Goal: Use online tool/utility: Use online tool/utility

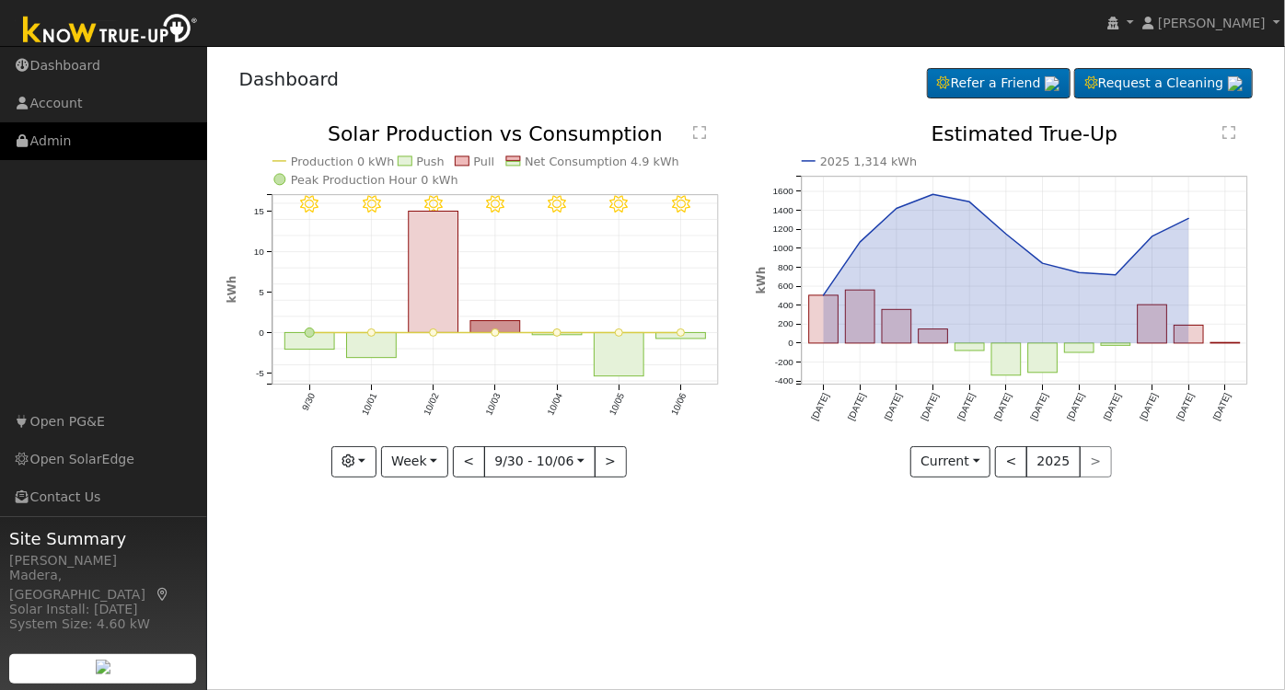
click at [100, 134] on link "Admin" at bounding box center [103, 141] width 207 height 38
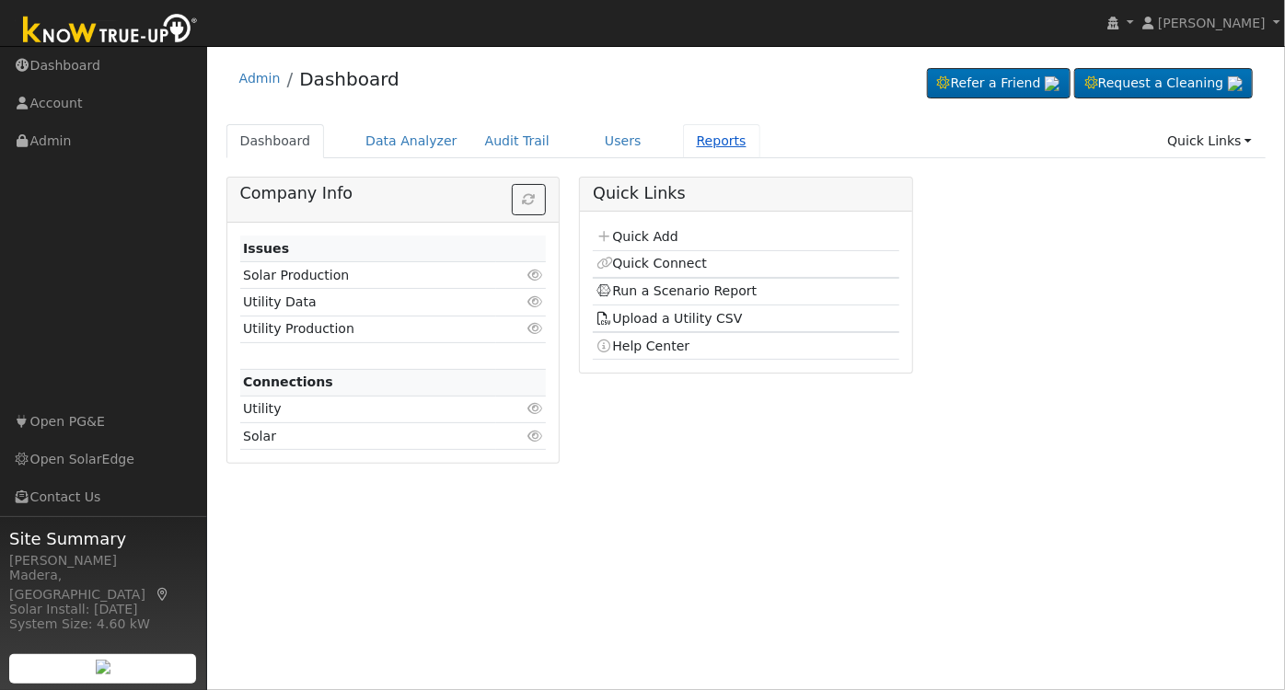
click at [683, 140] on link "Reports" at bounding box center [721, 141] width 77 height 34
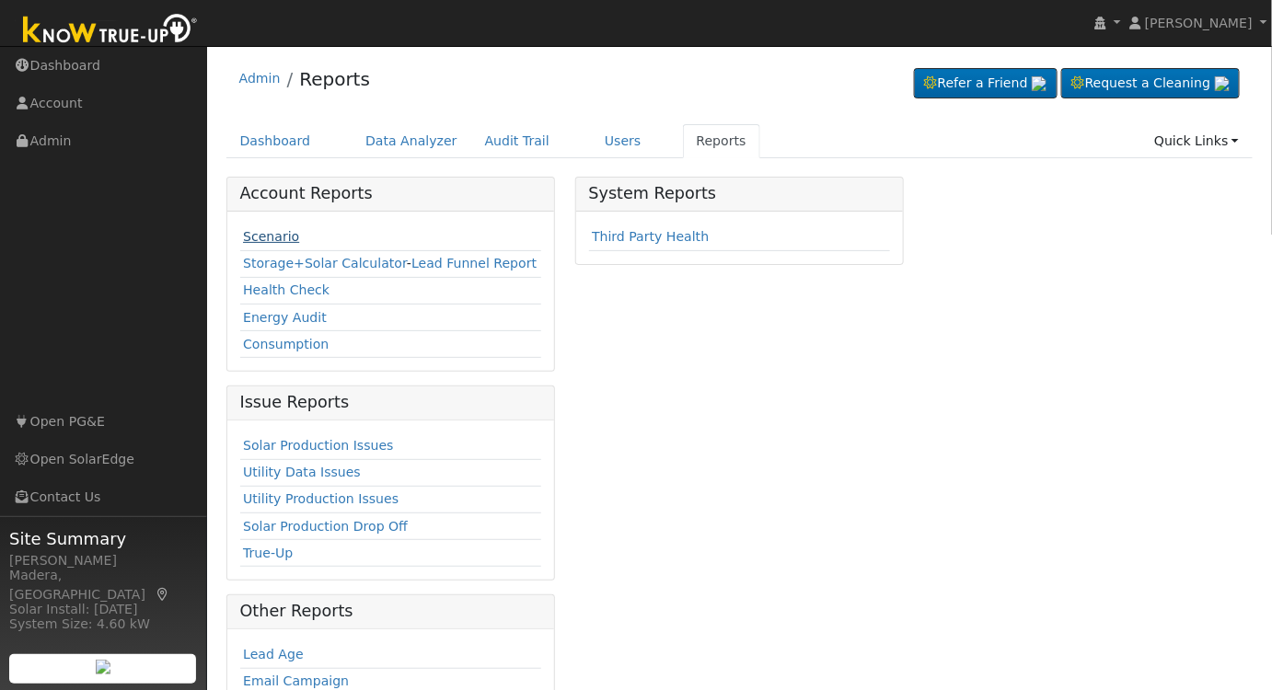
click at [273, 240] on link "Scenario" at bounding box center [271, 236] width 56 height 15
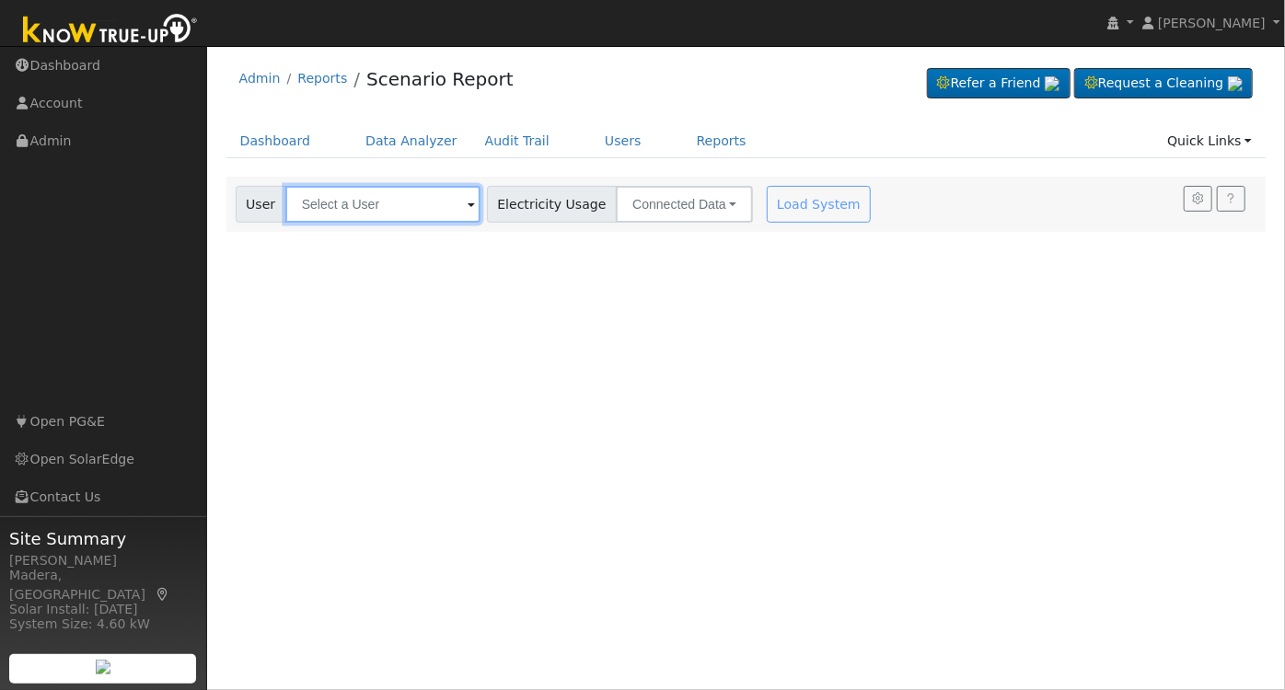
click at [385, 202] on input "text" at bounding box center [382, 204] width 195 height 37
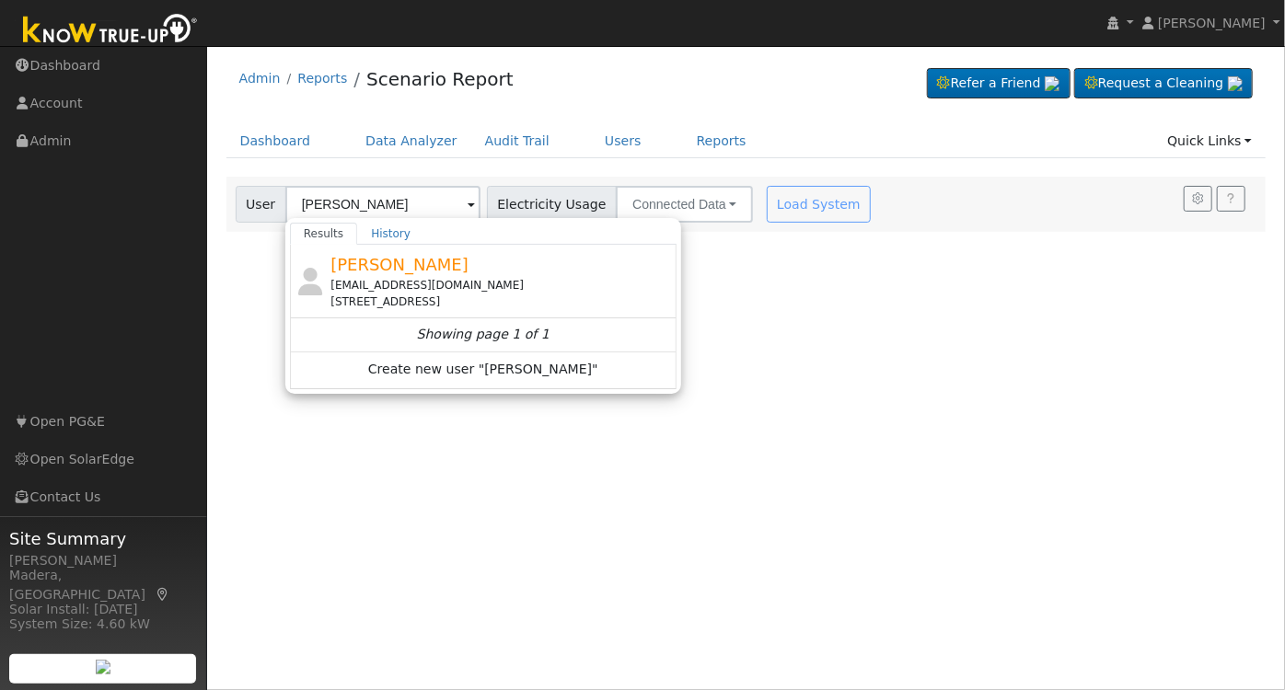
click at [488, 287] on div "kinethacorona@gmail.com" at bounding box center [500, 285] width 341 height 17
type input "Arturo Corona"
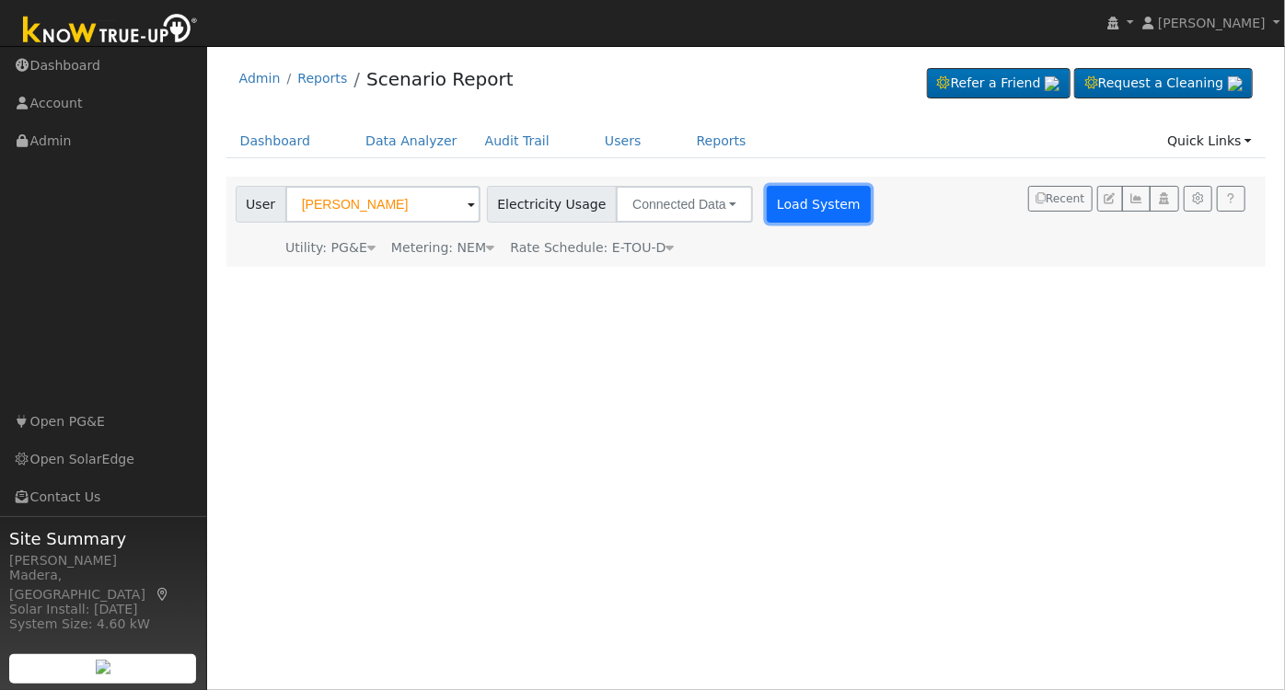
click at [792, 210] on button "Load System" at bounding box center [818, 204] width 105 height 37
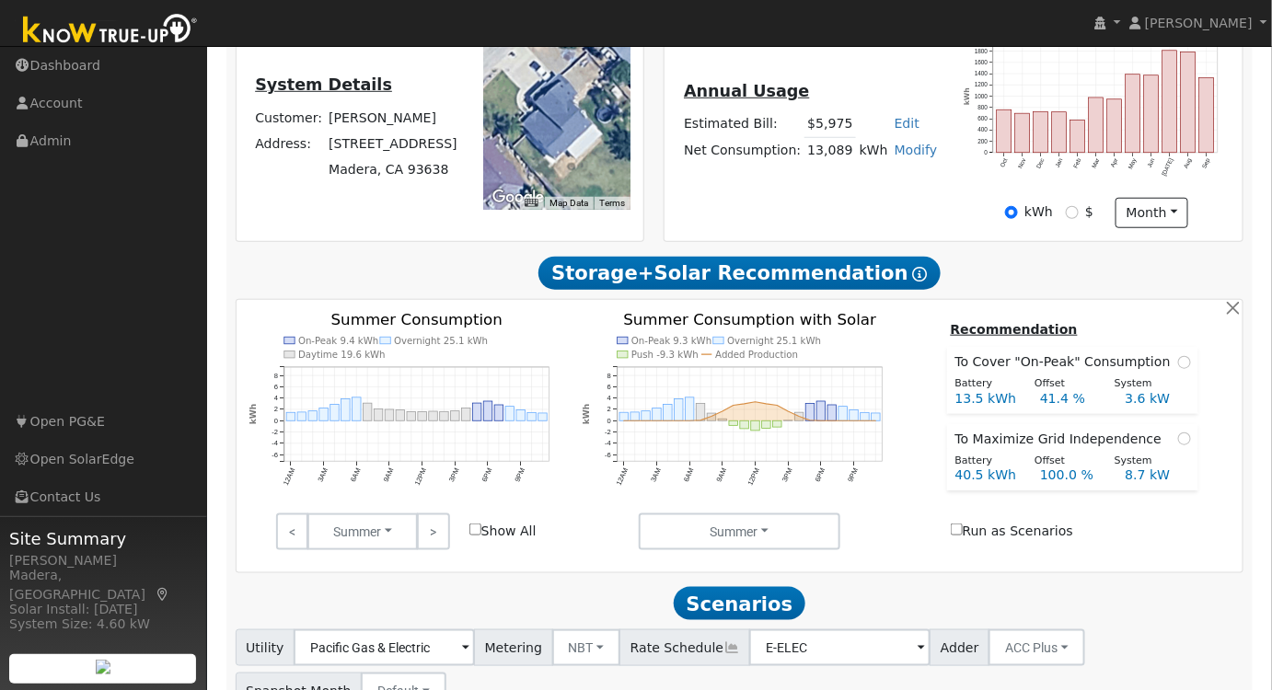
scroll to position [564, 0]
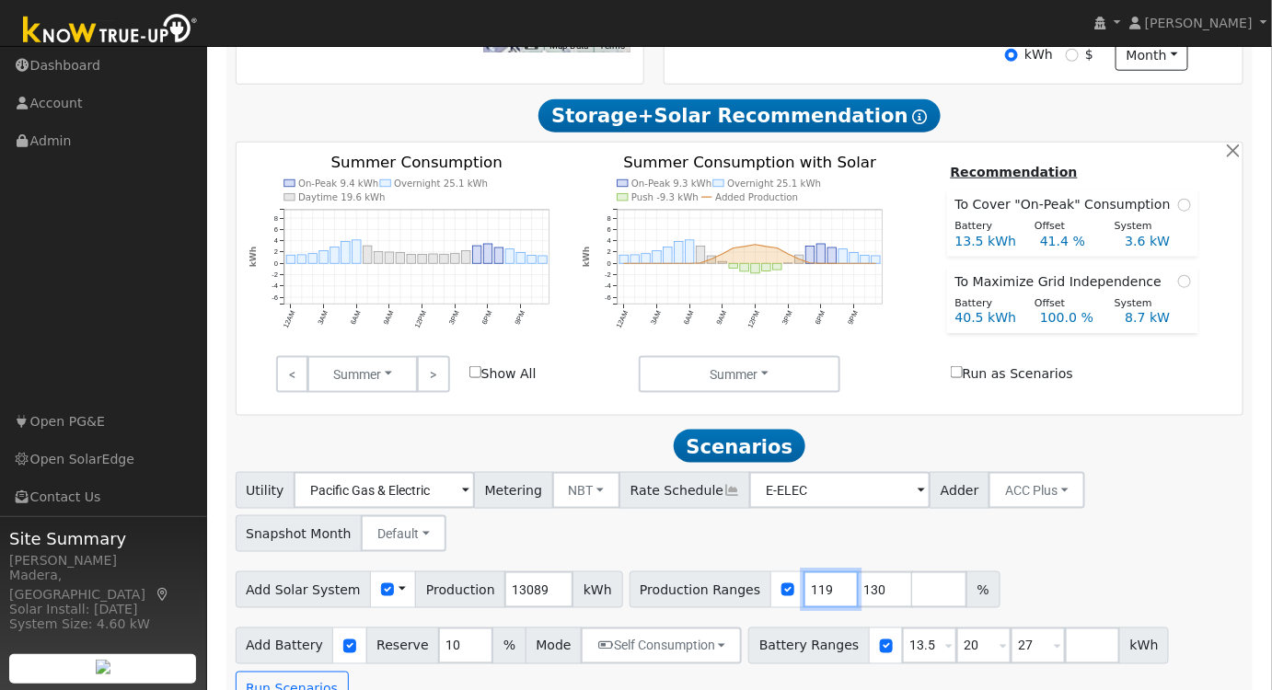
type input "119"
click at [804, 601] on input "119" at bounding box center [830, 589] width 55 height 37
drag, startPoint x: 847, startPoint y: 598, endPoint x: 773, endPoint y: 594, distance: 74.6
click at [773, 594] on div "Production Ranges 119 130 %" at bounding box center [814, 589] width 371 height 37
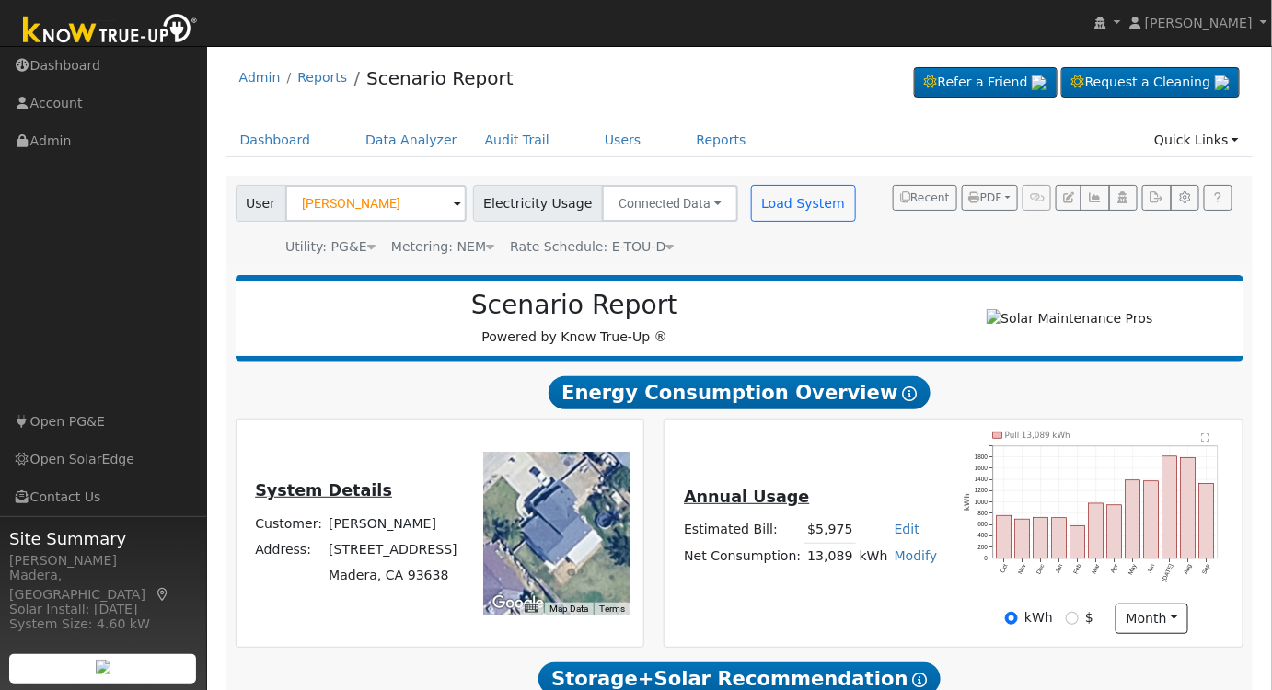
scroll to position [0, 0]
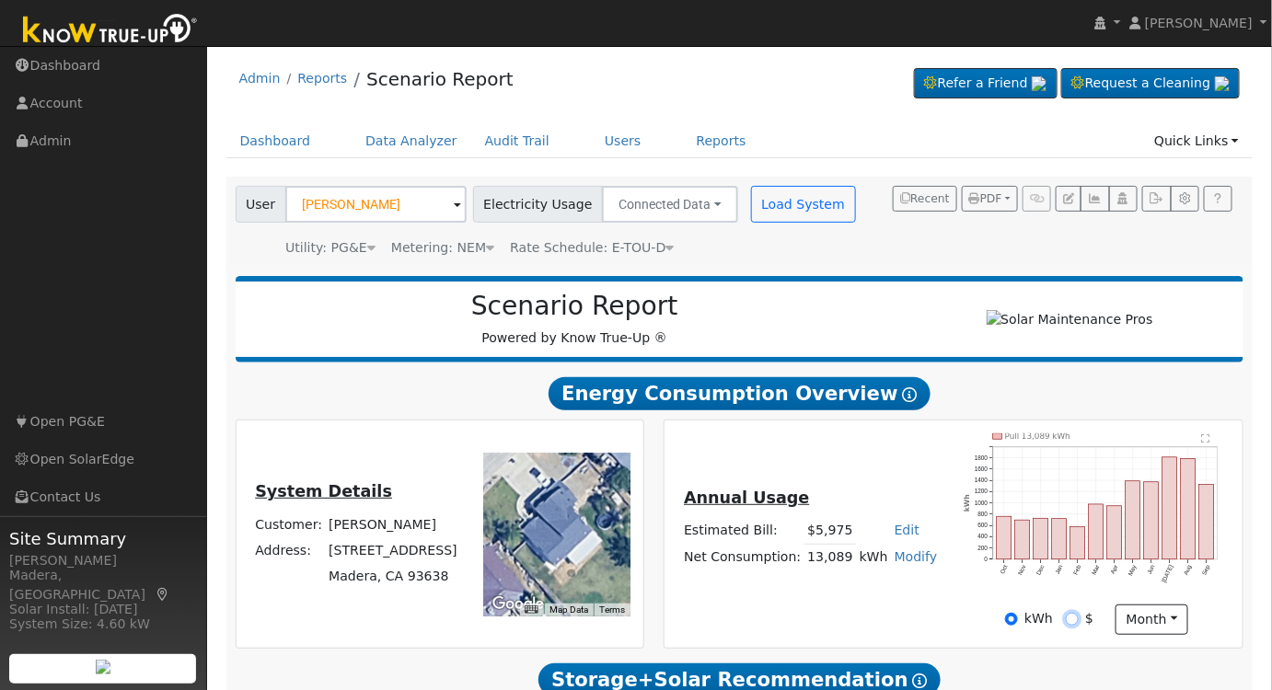
click at [1071, 626] on input "$" at bounding box center [1072, 619] width 13 height 13
radio input "true"
click at [1018, 624] on input "kWh" at bounding box center [1011, 619] width 13 height 13
radio input "true"
radio input "false"
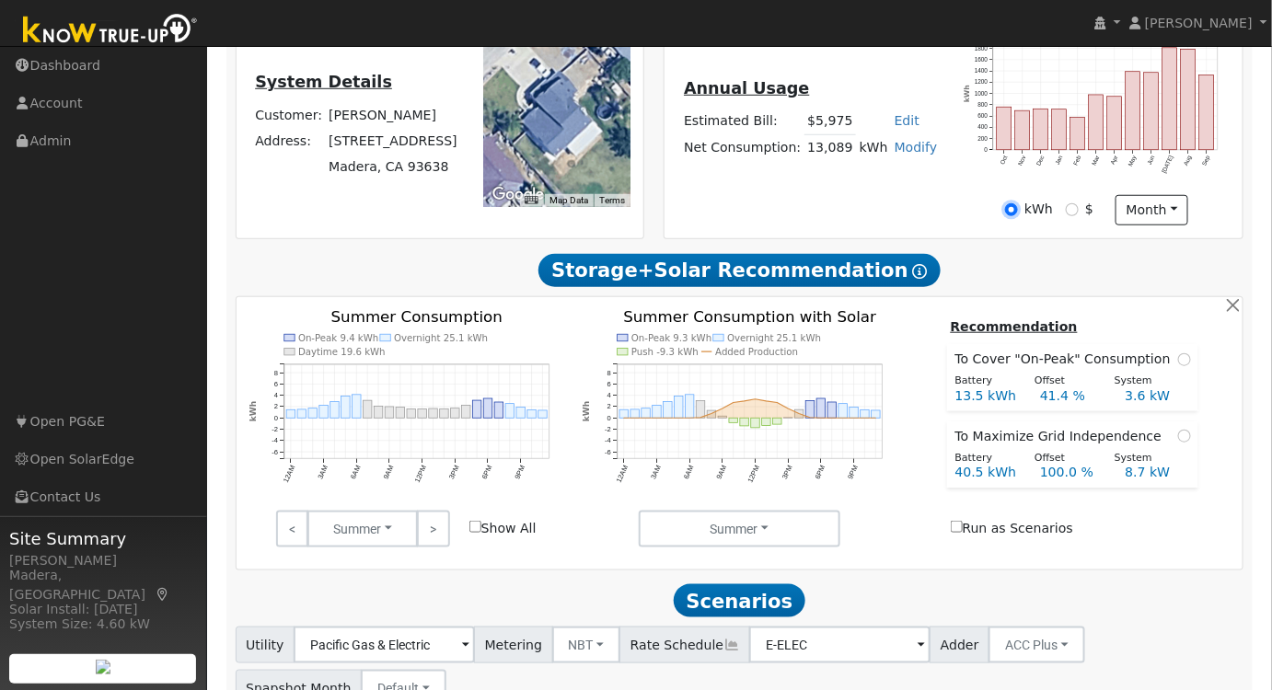
scroll to position [564, 0]
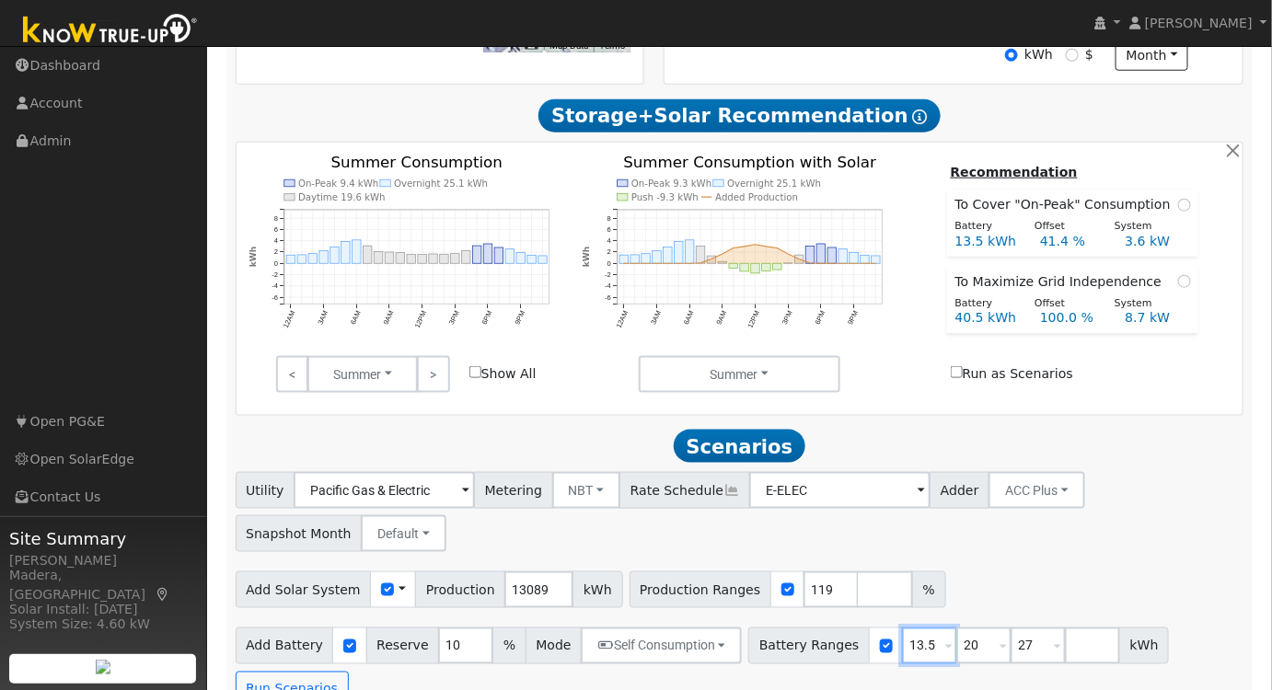
drag, startPoint x: 900, startPoint y: 651, endPoint x: 720, endPoint y: 686, distance: 183.7
click at [720, 686] on div "User Profile First name Last name Email Email Notifications No Emails No Emails…" at bounding box center [739, 104] width 1065 height 1245
type input "20"
type input "27"
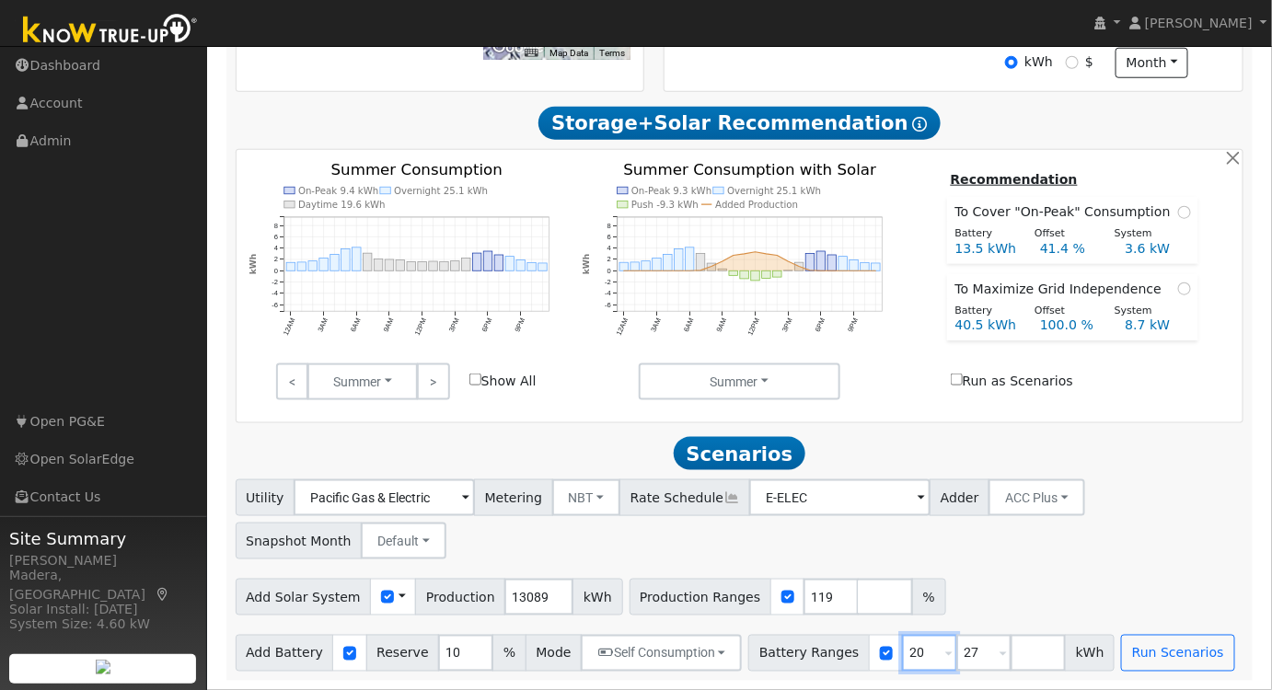
drag, startPoint x: 900, startPoint y: 653, endPoint x: 755, endPoint y: 667, distance: 146.0
click at [755, 667] on div "Battery Ranges 20 Overrides Reserve % Mode None None Self Consumption Peak Savi…" at bounding box center [931, 653] width 366 height 37
type input "27"
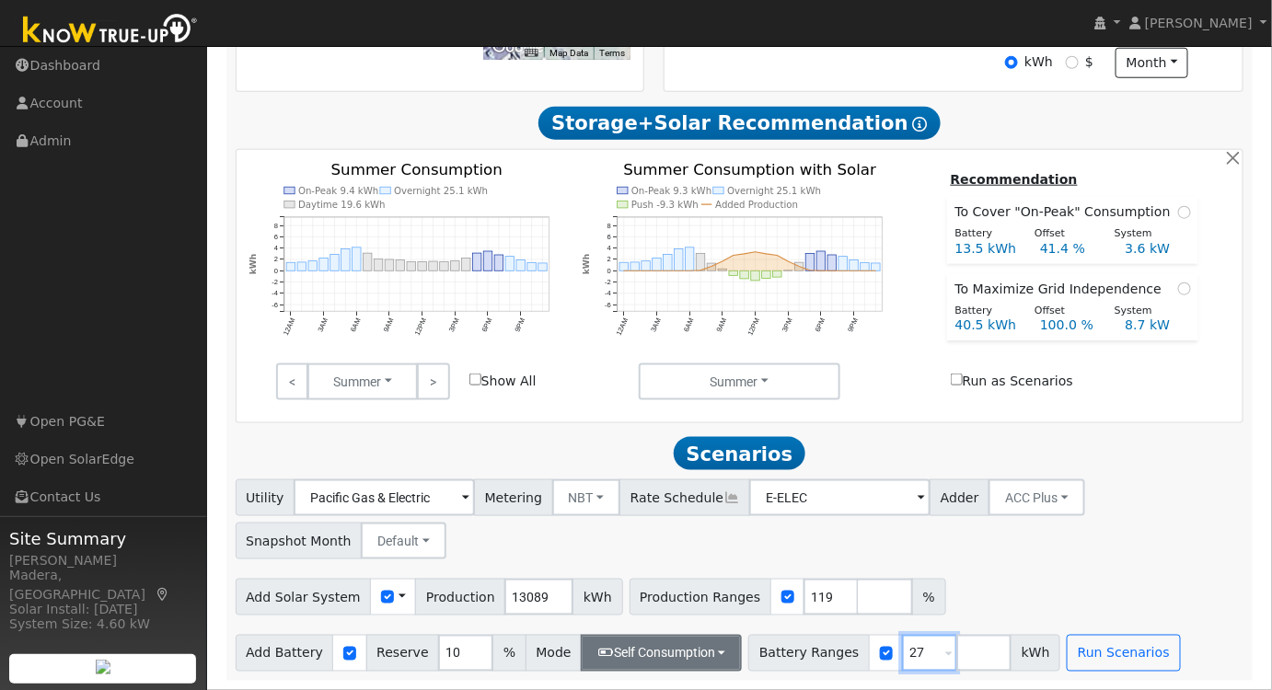
type input "27"
click at [647, 645] on button "Self Consumption" at bounding box center [661, 653] width 161 height 37
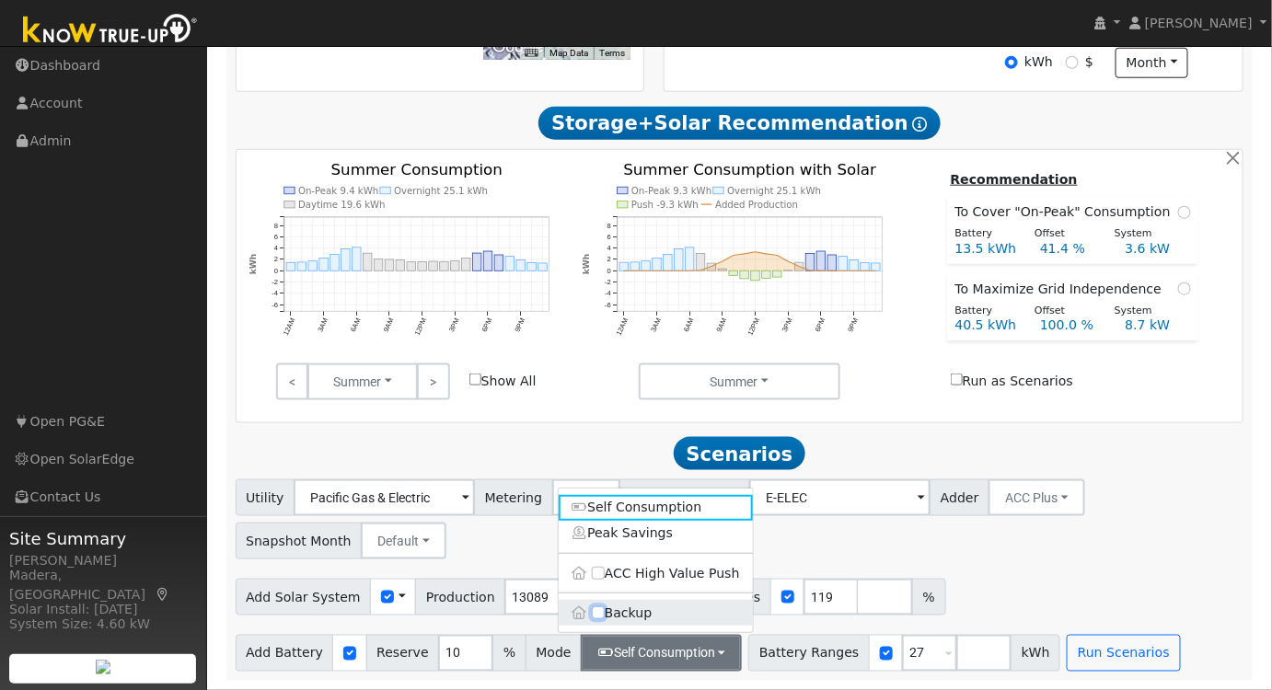
click at [595, 615] on input "Backup" at bounding box center [598, 613] width 13 height 13
checkbox input "true"
type input "20"
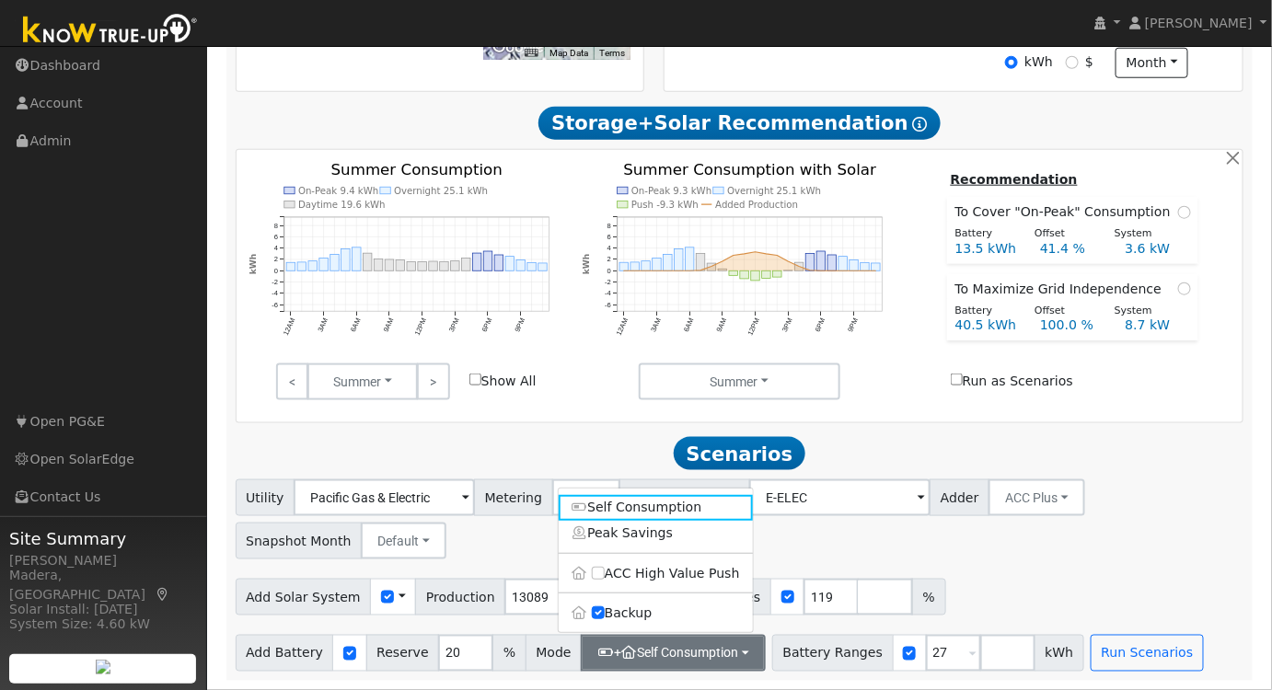
click at [1016, 562] on div "Utility Pacific Gas & Electric Metering NBT NEM NBT Rate Schedule E-ELEC Adder …" at bounding box center [739, 575] width 1028 height 192
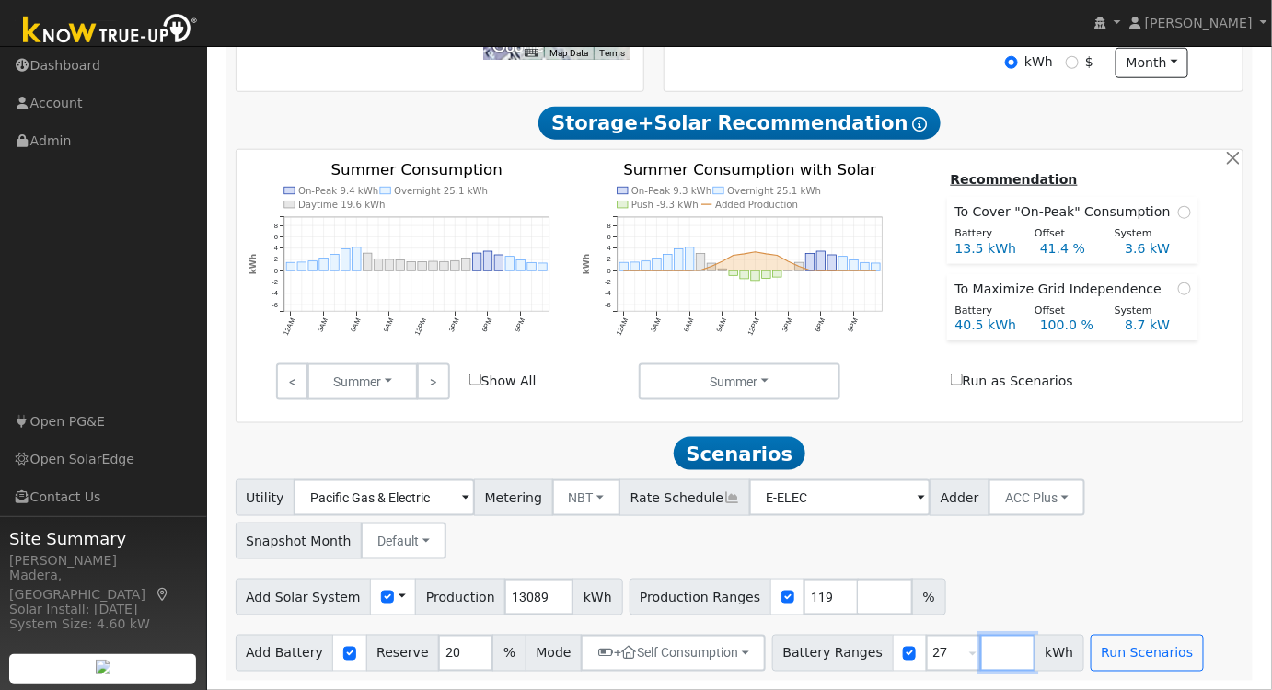
click at [980, 658] on input "number" at bounding box center [1007, 653] width 55 height 37
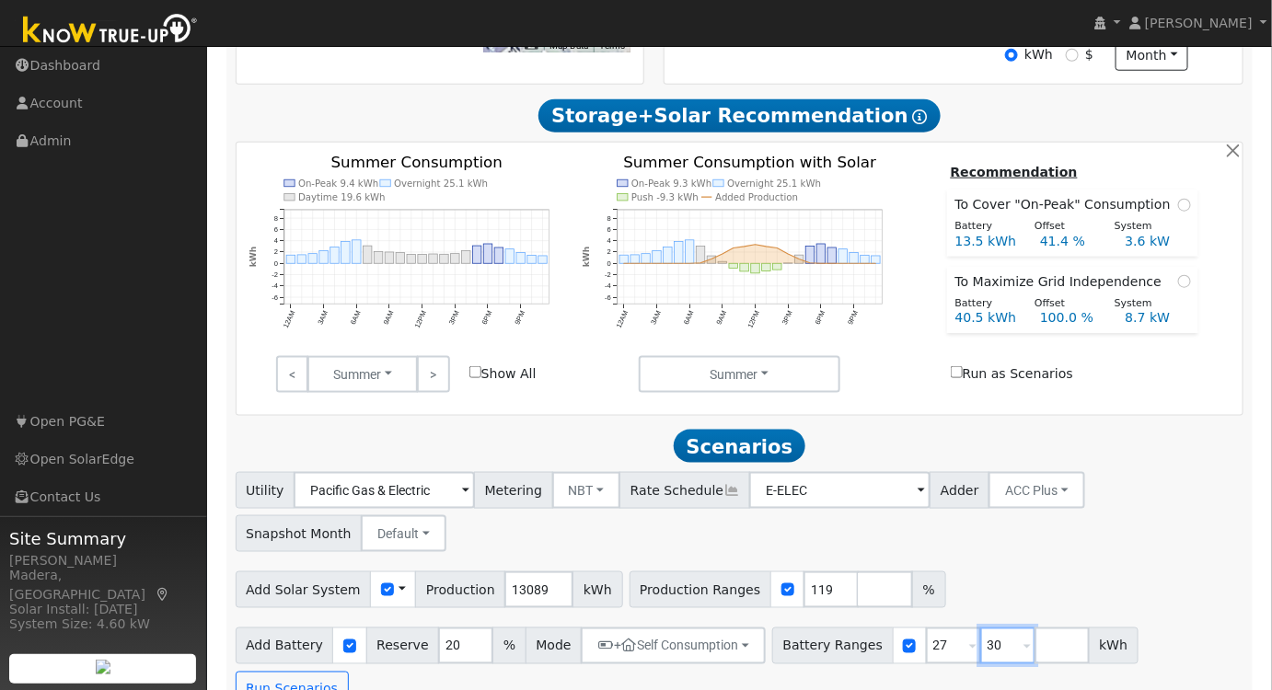
type input "30"
click at [1136, 523] on div "Utility Pacific Gas & Electric Metering NBT NEM NBT Rate Schedule E-ELEC Adder …" at bounding box center [739, 509] width 1015 height 86
click at [349, 672] on button "Run Scenarios" at bounding box center [292, 690] width 113 height 37
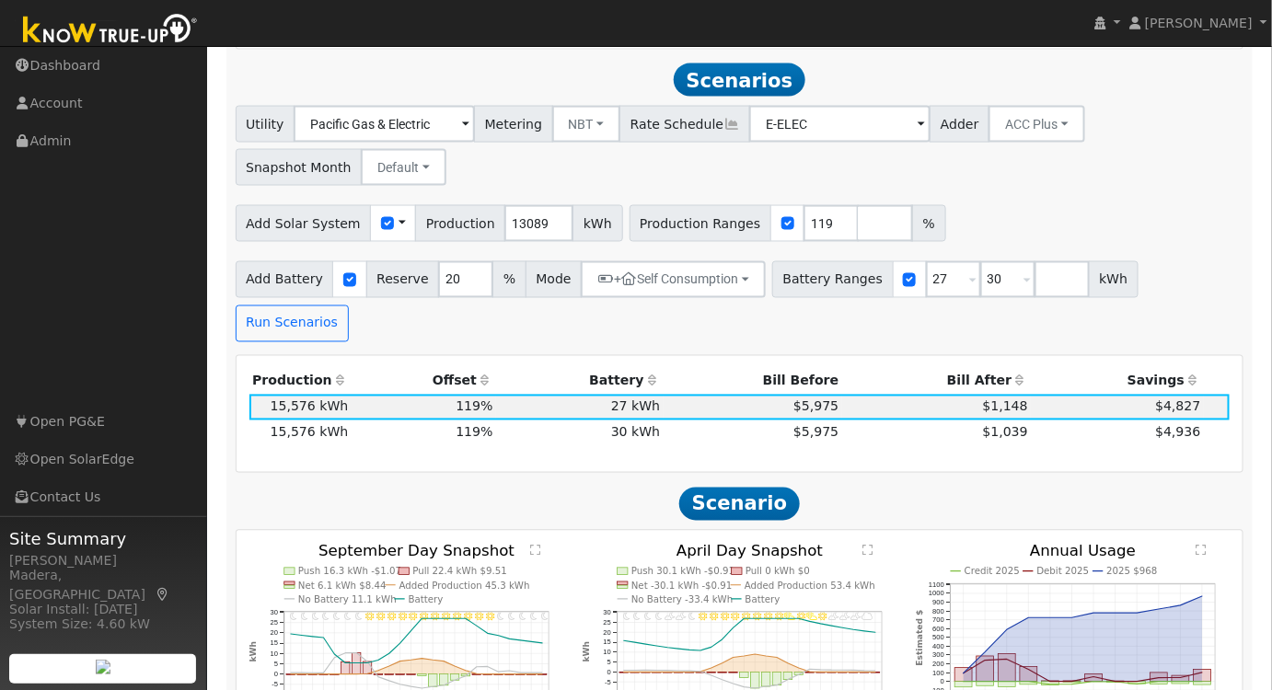
scroll to position [944, 0]
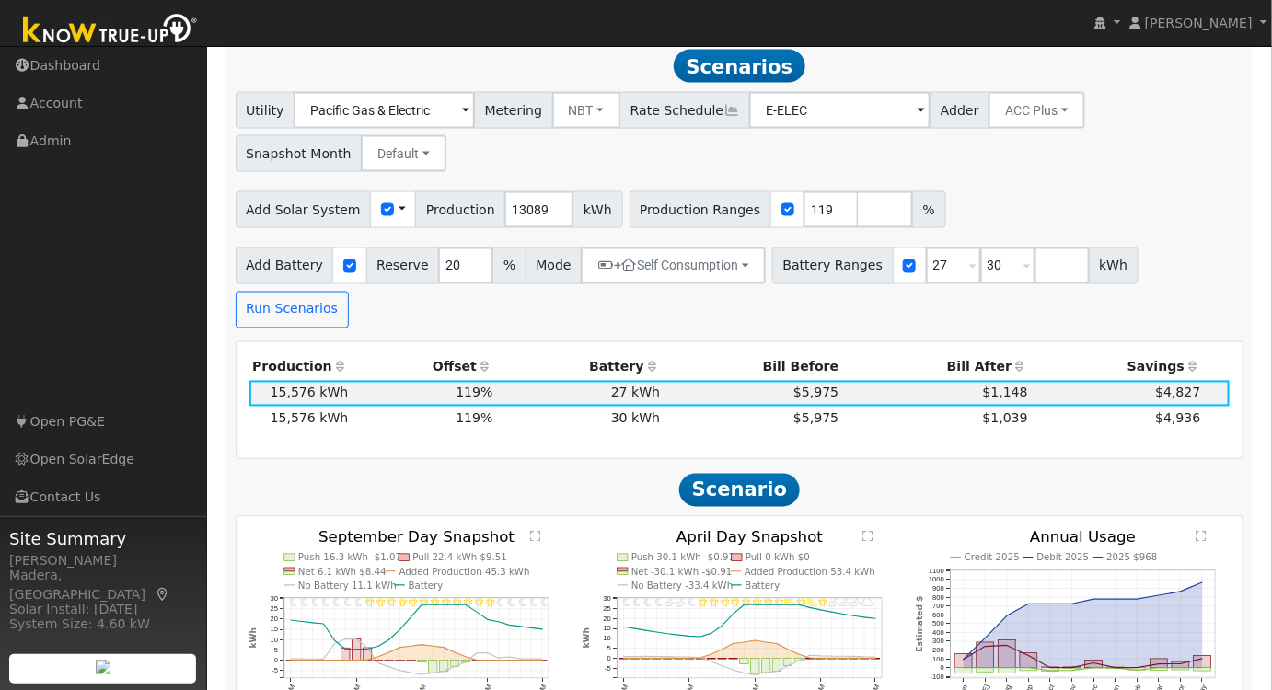
click at [1202, 530] on text "" at bounding box center [1202, 536] width 10 height 12
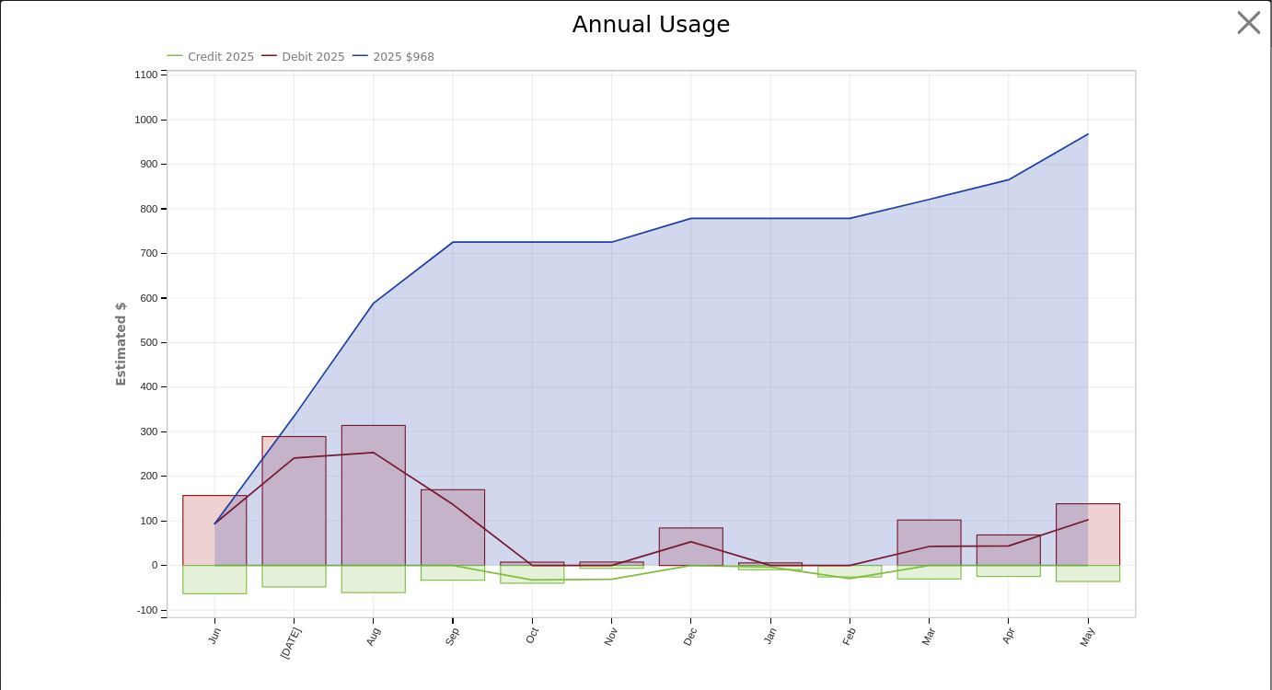
scroll to position [946, 0]
drag, startPoint x: 271, startPoint y: 507, endPoint x: 205, endPoint y: 454, distance: 84.4
click at [205, 454] on icon "Credit 2025 Debit 2025 2025 $968 Jun Jul Aug Sep Oct Nov Dec Jan Feb Mar Apr Ma…" at bounding box center [642, 362] width 1043 height 696
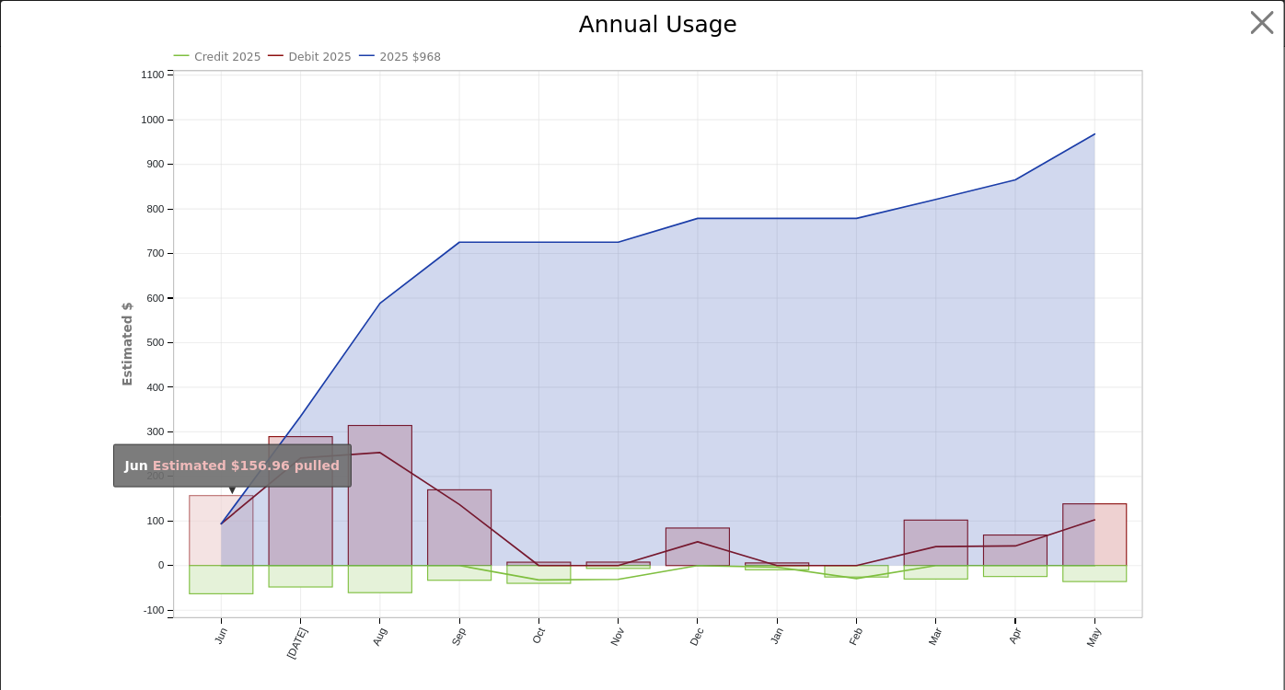
click at [370, 547] on rect "onclick=""" at bounding box center [379, 496] width 63 height 140
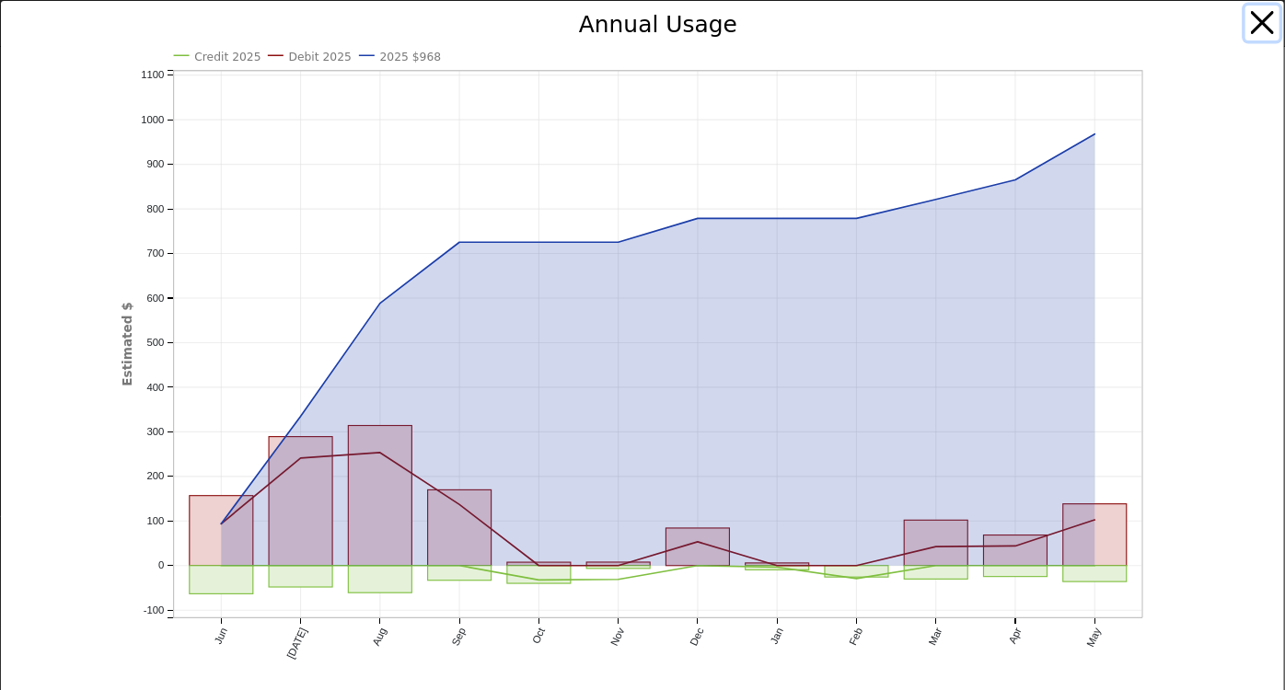
click at [1249, 22] on button "button" at bounding box center [1262, 23] width 35 height 35
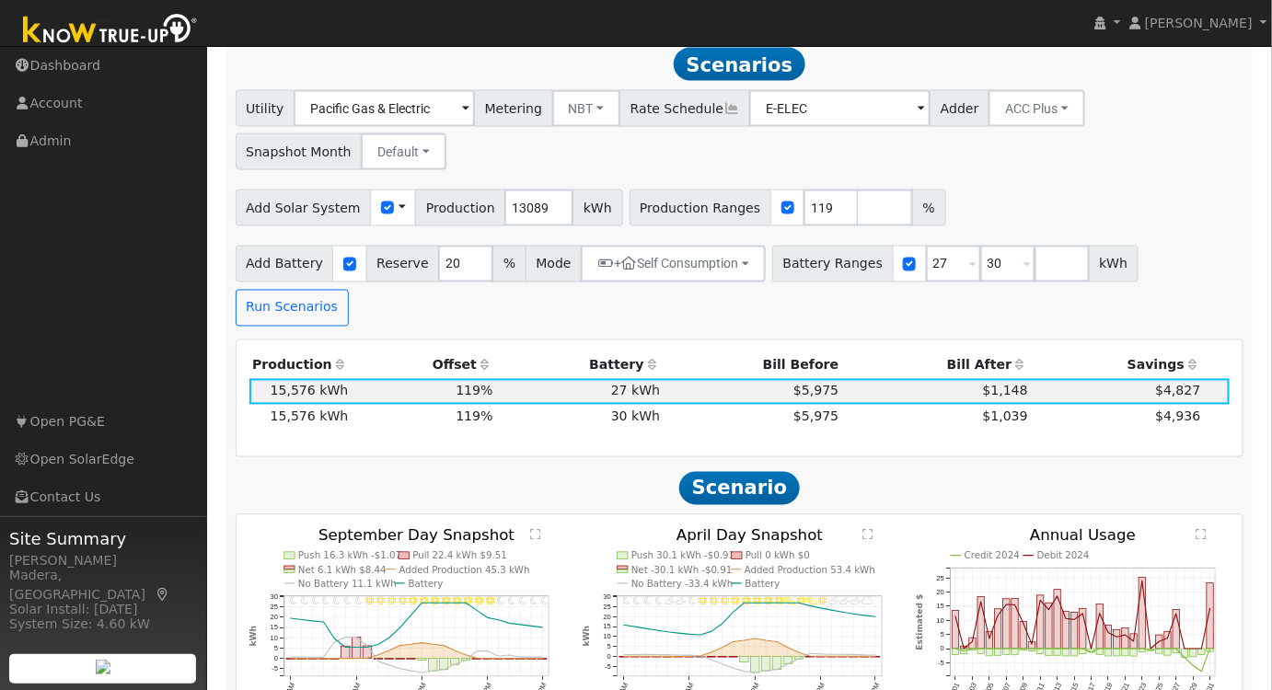
click at [916, 405] on td "$1,039" at bounding box center [937, 418] width 190 height 26
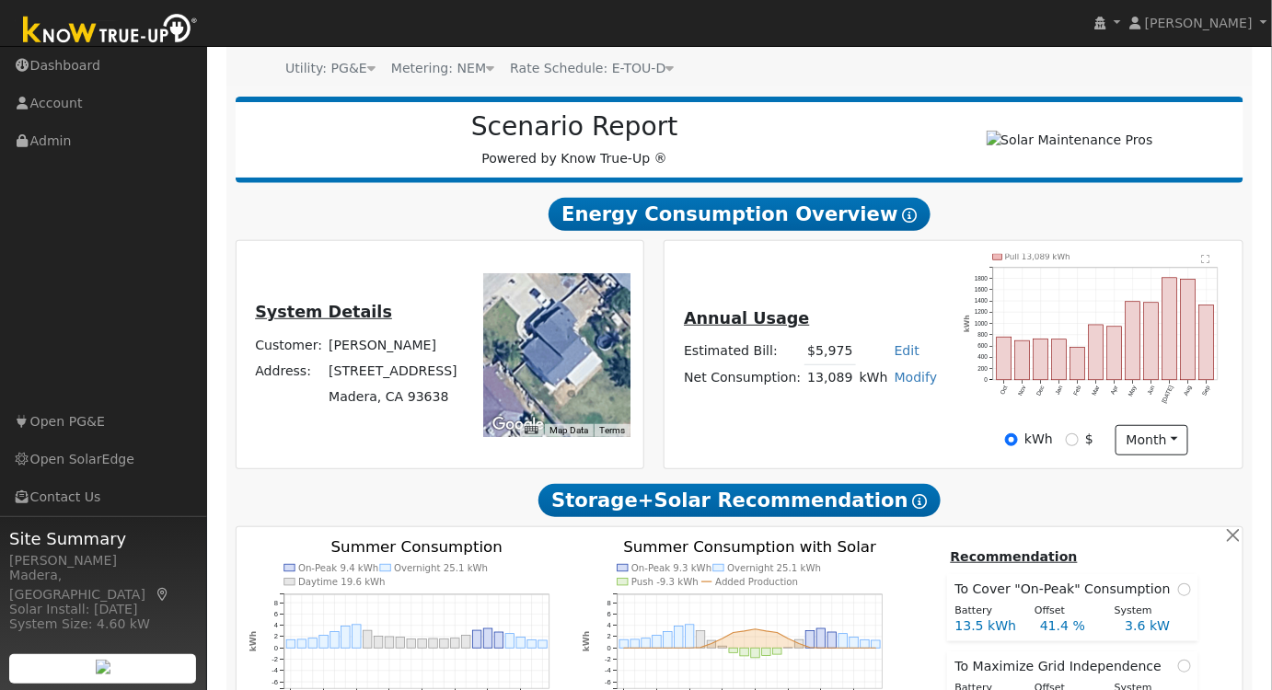
scroll to position [0, 0]
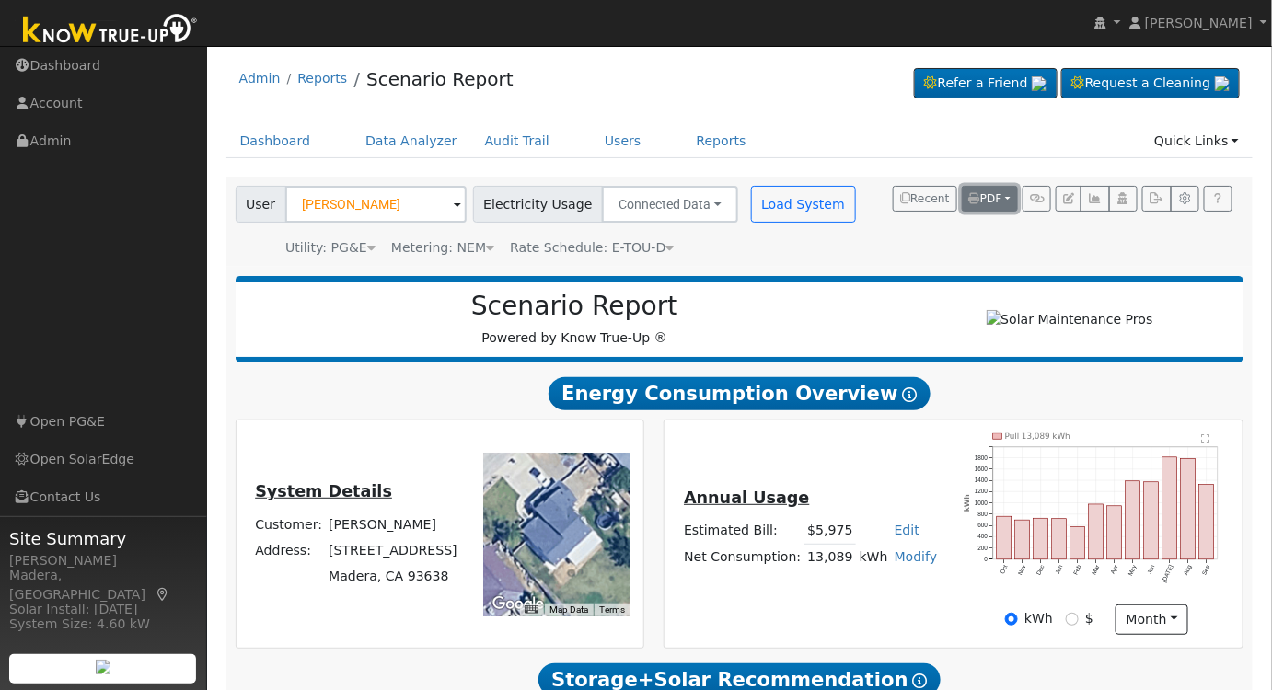
click at [1005, 190] on button "PDF" at bounding box center [990, 199] width 56 height 26
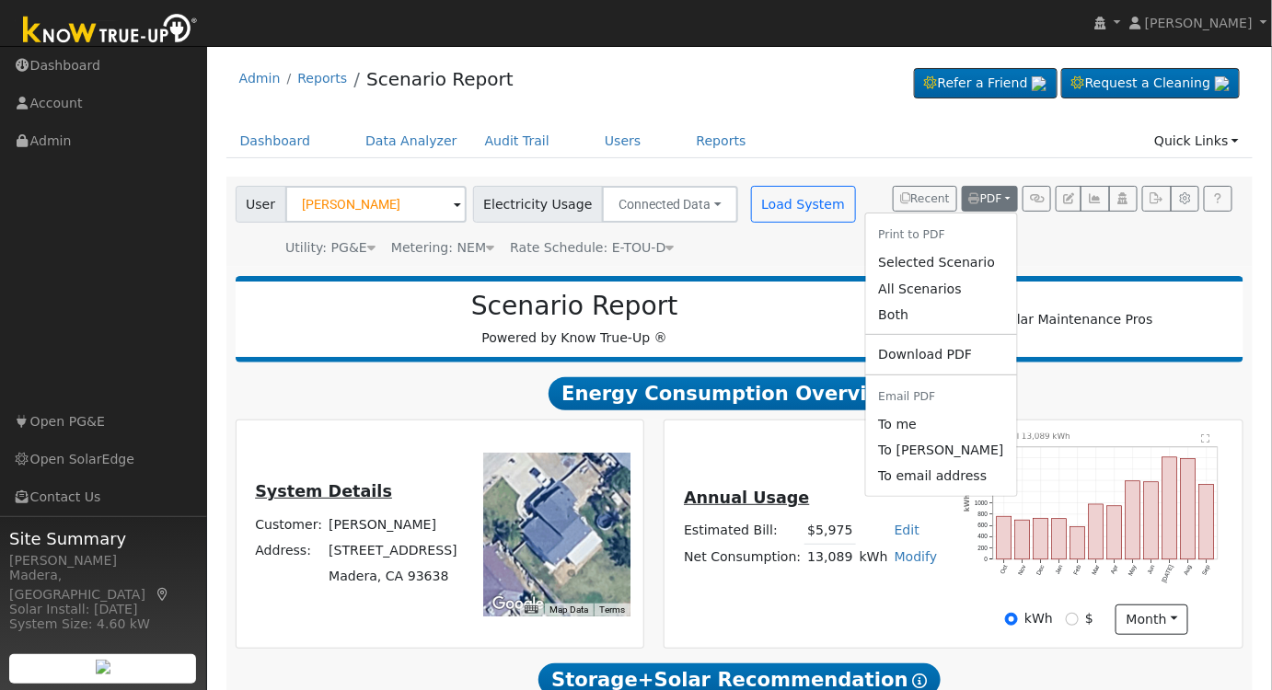
drag, startPoint x: 966, startPoint y: 261, endPoint x: 532, endPoint y: 294, distance: 435.6
click at [968, 261] on link "Selected Scenario" at bounding box center [940, 263] width 151 height 26
